Goal: Task Accomplishment & Management: Manage account settings

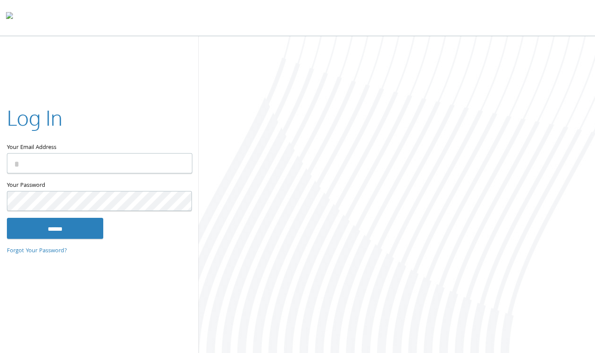
type input "**********"
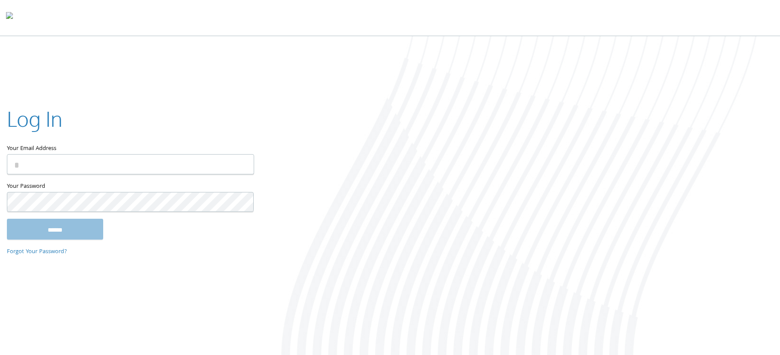
click at [98, 159] on input "Your Email Address" at bounding box center [130, 164] width 247 height 20
type input "**********"
